Goal: Navigation & Orientation: Find specific page/section

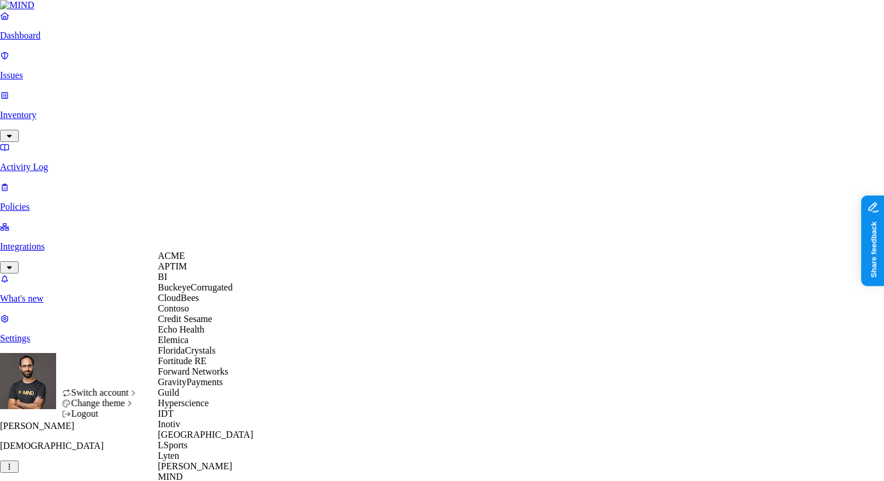
scroll to position [345, 0]
click at [191, 481] on div "MJMC" at bounding box center [214, 488] width 113 height 11
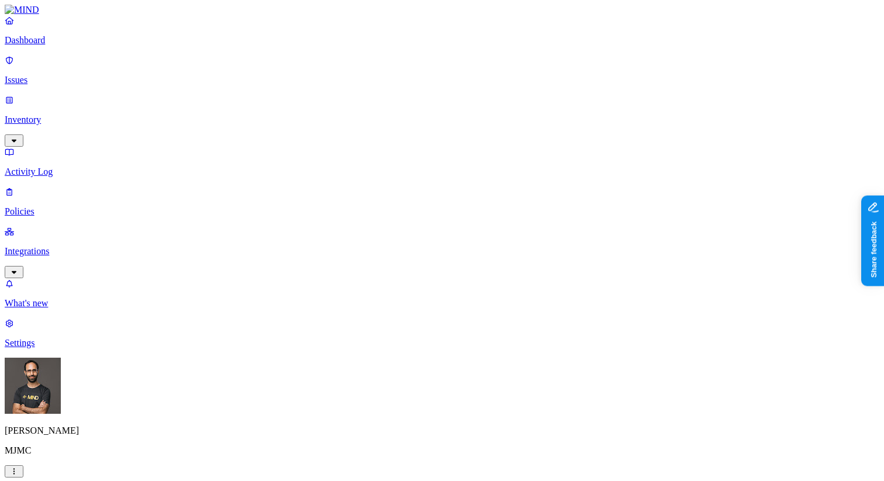
click at [35, 95] on link "Inventory" at bounding box center [442, 120] width 875 height 50
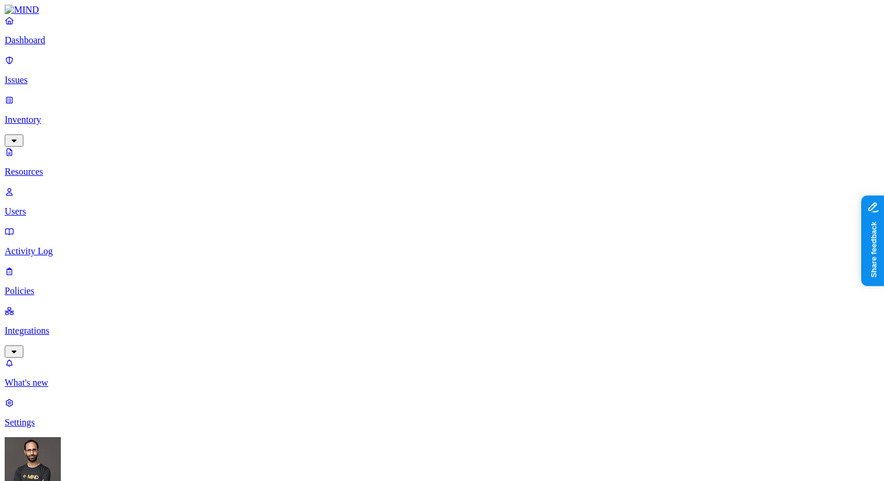
drag, startPoint x: 73, startPoint y: 127, endPoint x: 108, endPoint y: 104, distance: 42.7
click at [73, 206] on p "Users" at bounding box center [442, 211] width 875 height 11
click at [87, 167] on p "Resources" at bounding box center [442, 172] width 875 height 11
